Goal: Find specific page/section: Find specific page/section

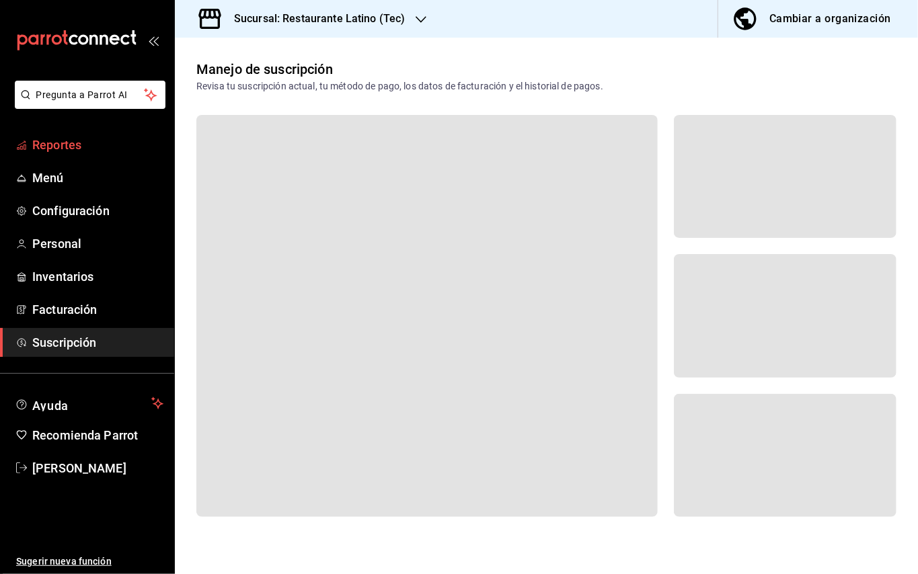
click at [73, 138] on span "Reportes" at bounding box center [97, 145] width 131 height 18
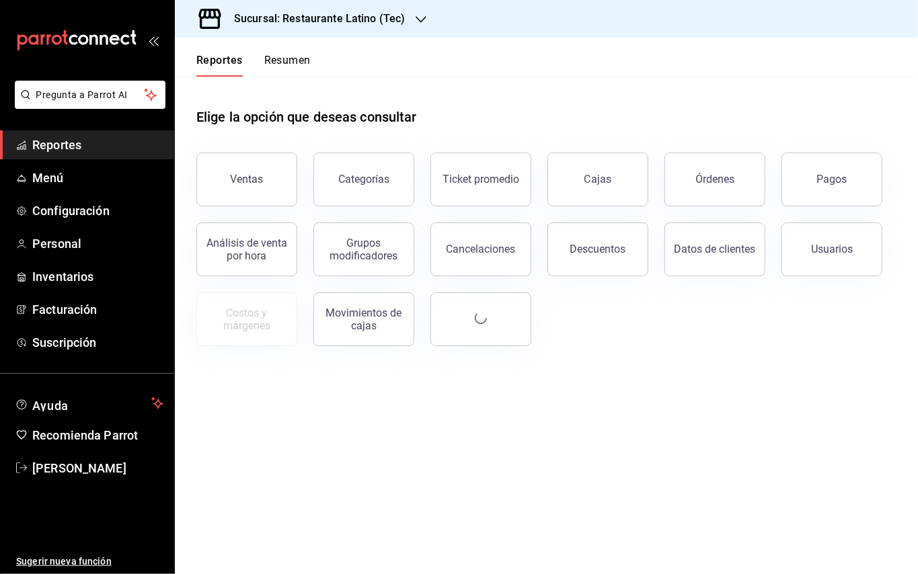
click at [302, 55] on button "Resumen" at bounding box center [287, 65] width 46 height 23
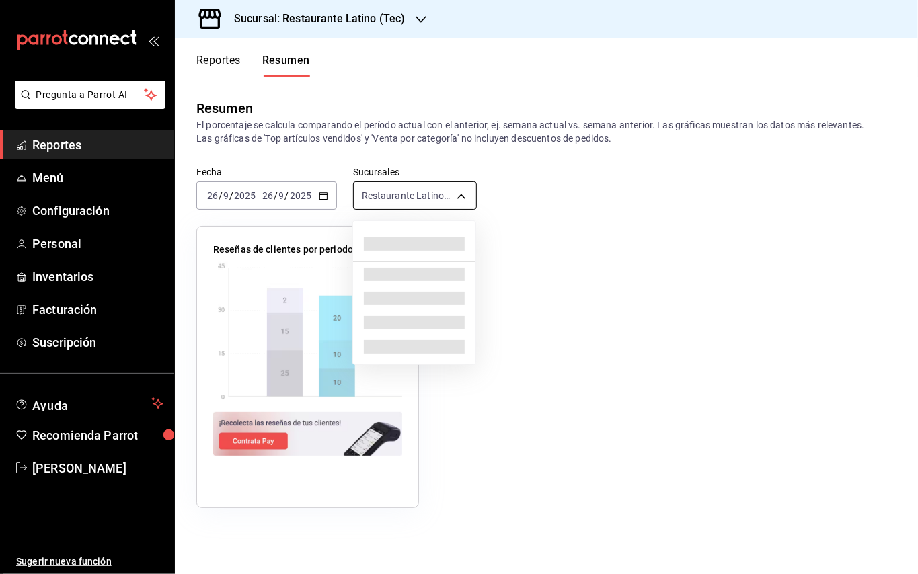
click at [464, 194] on body "Pregunta a Parrot AI Reportes Menú Configuración Personal Inventarios Facturaci…" at bounding box center [459, 287] width 918 height 574
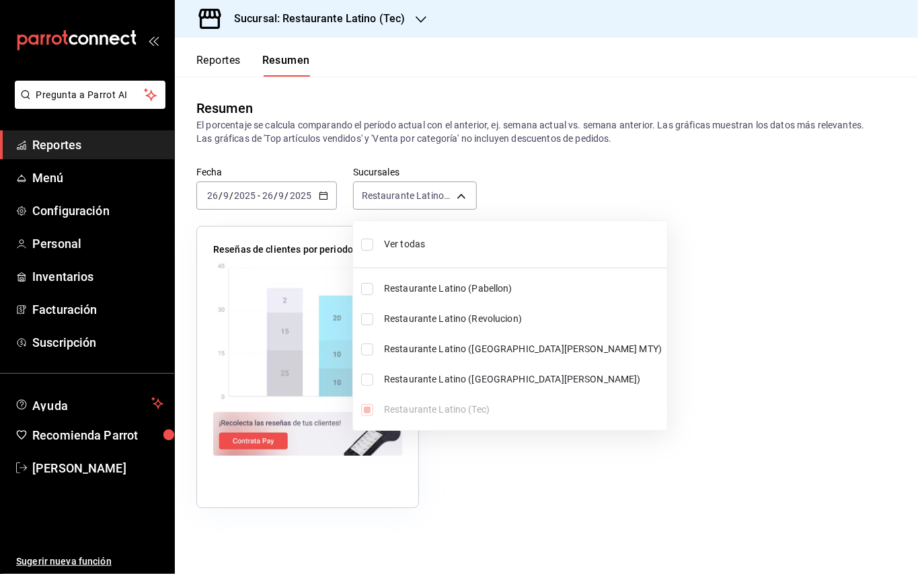
click at [421, 240] on span "Ver todas" at bounding box center [523, 244] width 278 height 14
type input "[object Object],[object Object],[object Object],[object Object],[object Object]"
checkbox input "true"
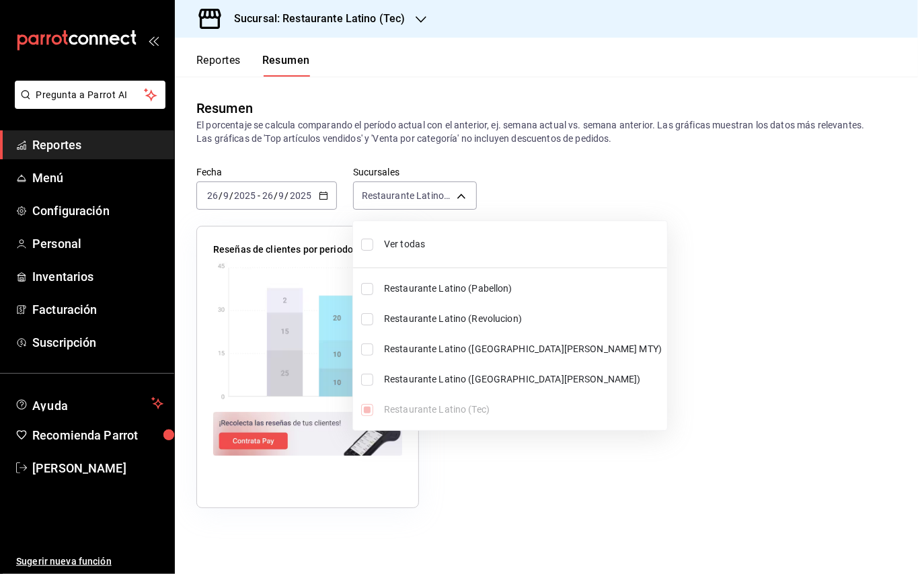
checkbox input "true"
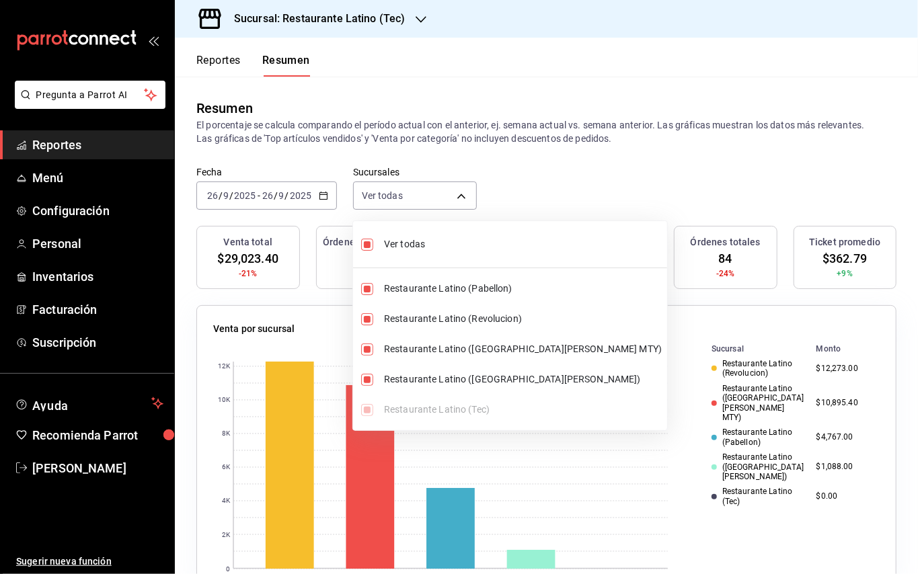
drag, startPoint x: 913, startPoint y: 141, endPoint x: 917, endPoint y: 208, distance: 67.4
click at [917, 208] on div at bounding box center [459, 287] width 918 height 574
